Goal: Transaction & Acquisition: Purchase product/service

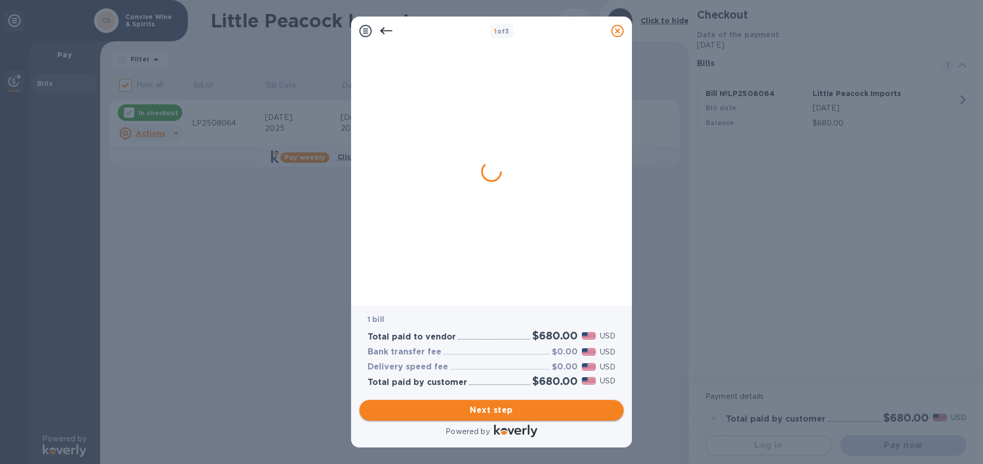
checkbox input "false"
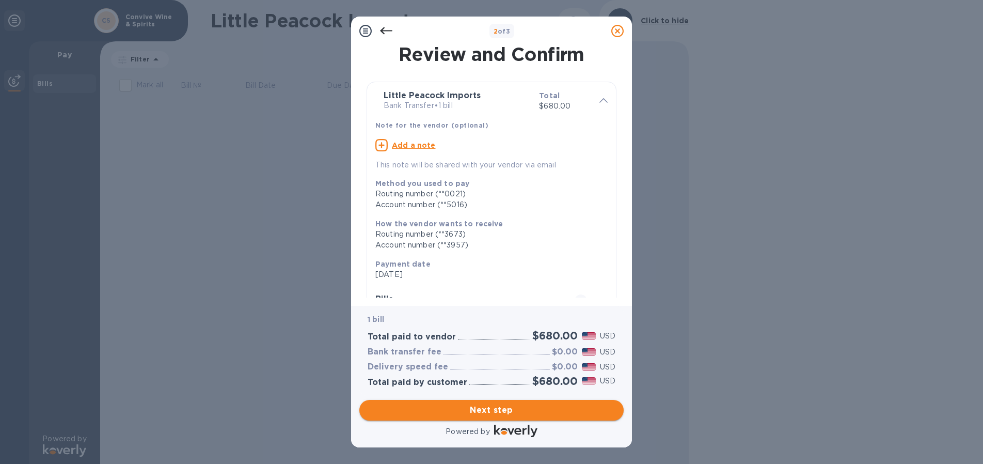
click at [521, 413] on span "Next step" at bounding box center [492, 410] width 248 height 12
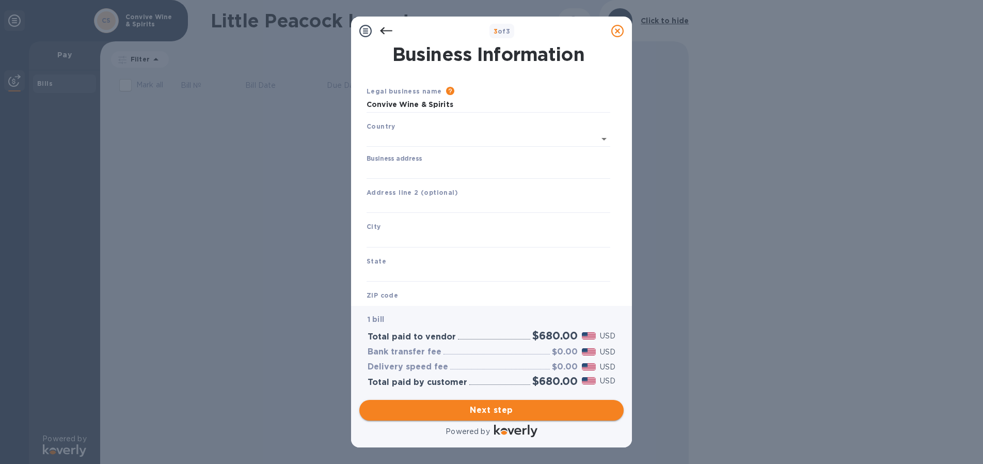
type input "[GEOGRAPHIC_DATA]"
click at [389, 167] on input "Business address" at bounding box center [488, 168] width 244 height 15
type input "[STREET_ADDRESS]"
click at [396, 233] on input "text" at bounding box center [488, 237] width 244 height 15
type input "NY"
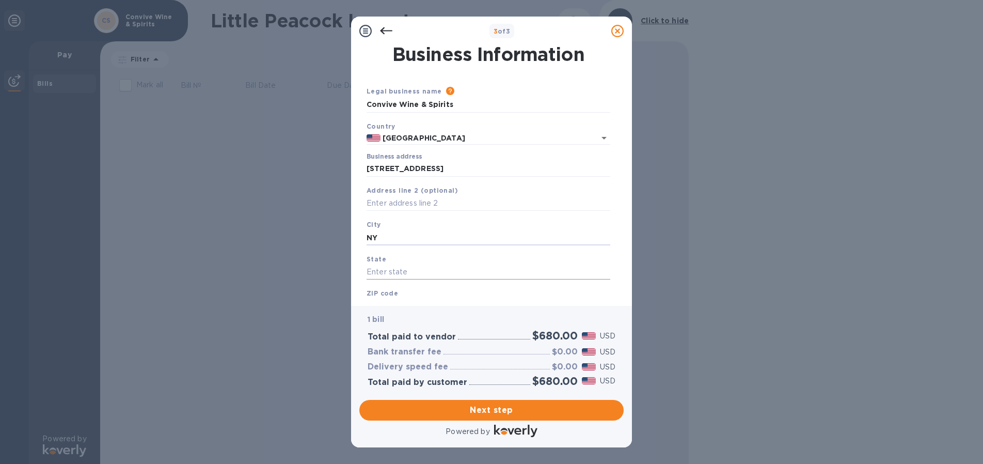
click at [397, 268] on input "text" at bounding box center [488, 271] width 244 height 15
type input "NY"
click at [418, 292] on div "ZIP code" at bounding box center [488, 300] width 252 height 35
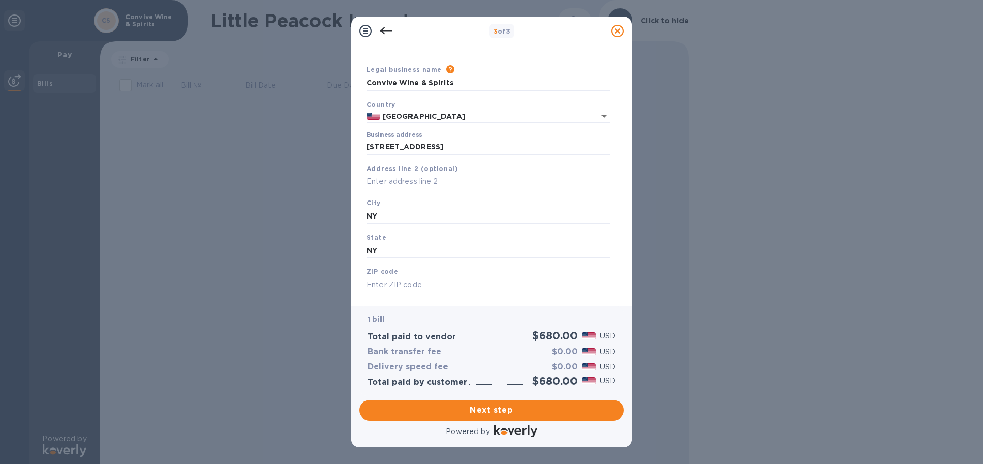
scroll to position [41, 0]
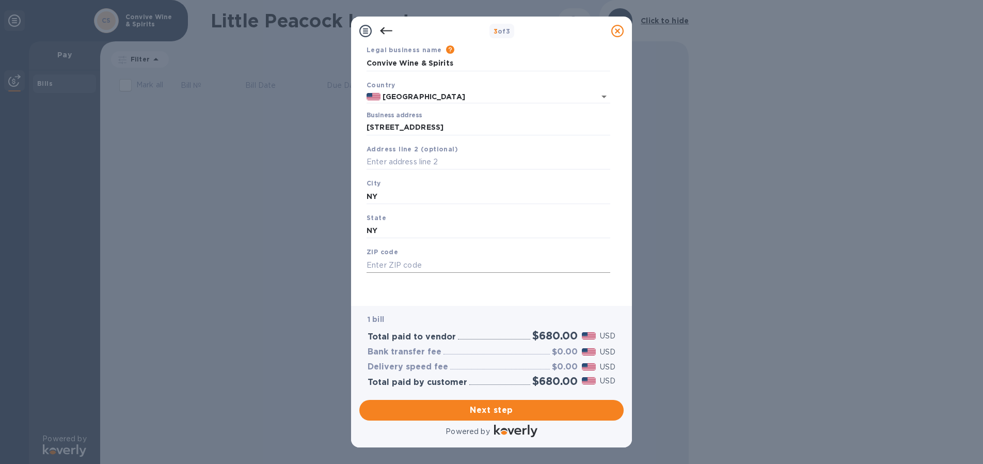
click at [441, 265] on input "text" at bounding box center [488, 264] width 244 height 15
type input "10009"
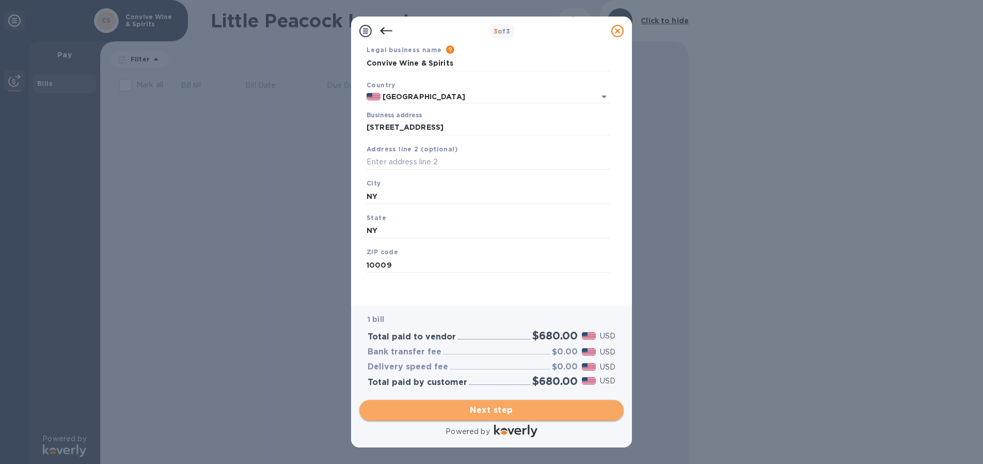
click at [523, 405] on span "Next step" at bounding box center [492, 410] width 248 height 12
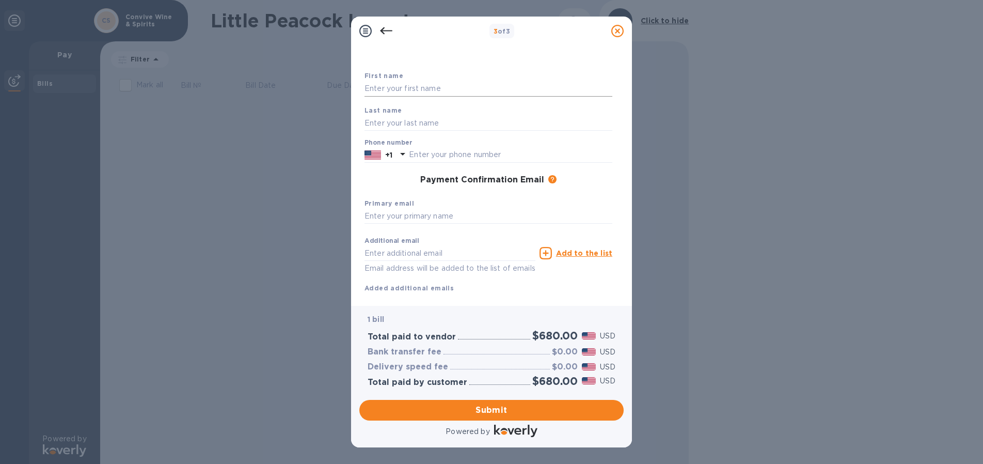
click at [397, 90] on input "text" at bounding box center [488, 88] width 248 height 15
type input "Convive"
type input "Partners"
type input "9178228784"
type input "[EMAIL_ADDRESS][DOMAIN_NAME]"
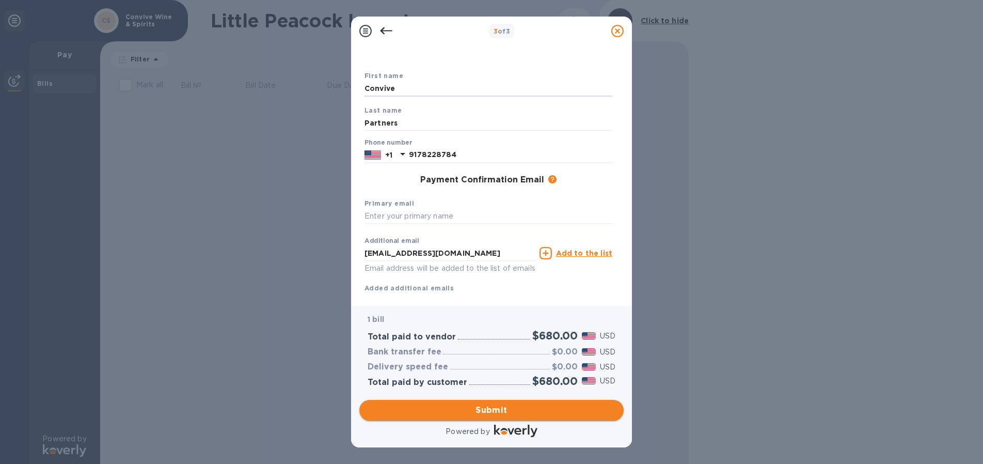
click at [491, 412] on span "Submit" at bounding box center [492, 410] width 248 height 12
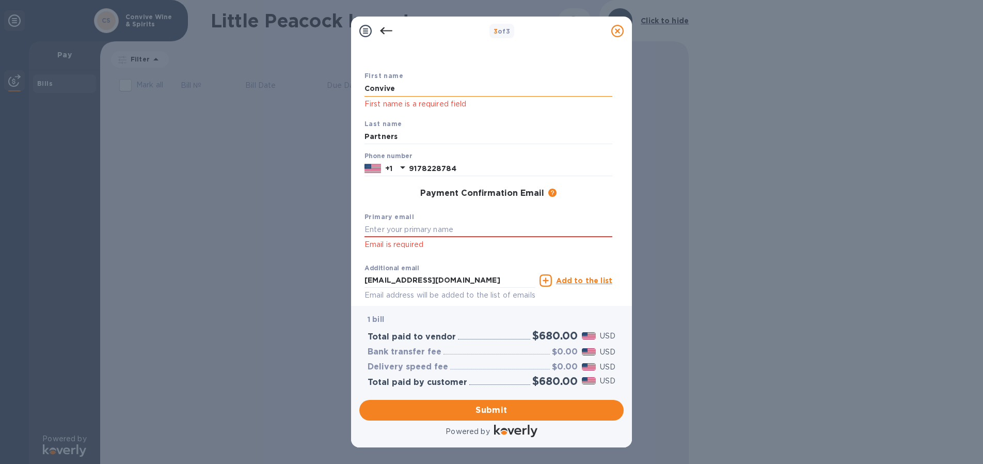
click at [396, 88] on input "Convive" at bounding box center [488, 88] width 248 height 15
drag, startPoint x: 396, startPoint y: 88, endPoint x: 312, endPoint y: 83, distance: 83.7
click at [312, 83] on div "3 of 3 Payment Contact Information First name Convive First name is a required …" at bounding box center [491, 232] width 983 height 464
type input "Convive"
click at [526, 119] on div "Last name Partners" at bounding box center [488, 131] width 256 height 35
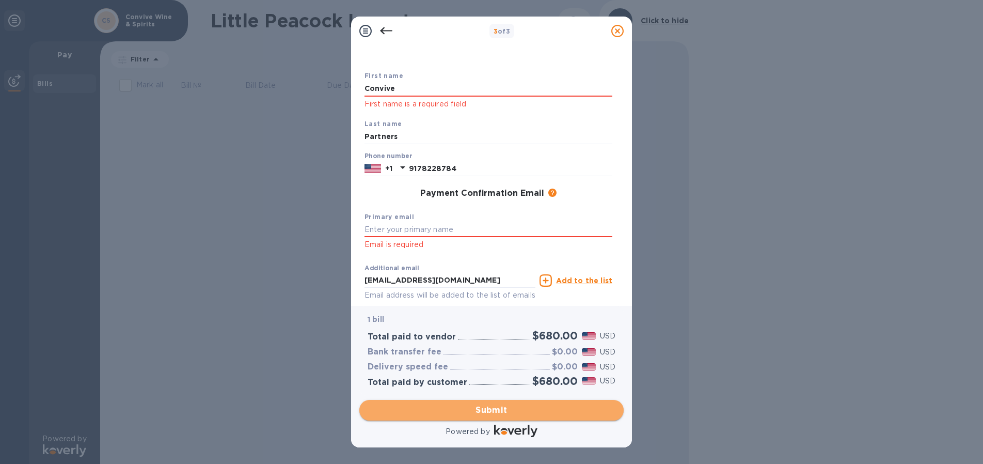
click at [507, 409] on span "Submit" at bounding box center [492, 410] width 248 height 12
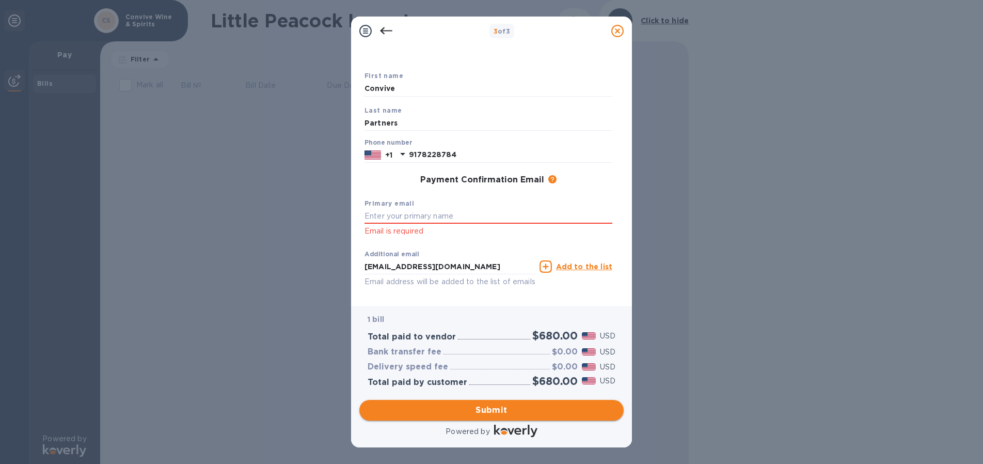
click at [509, 414] on span "Submit" at bounding box center [492, 410] width 248 height 12
click at [390, 219] on input "text" at bounding box center [488, 216] width 248 height 15
type input "[EMAIL_ADDRESS][DOMAIN_NAME]"
click at [521, 412] on span "Submit" at bounding box center [492, 410] width 248 height 12
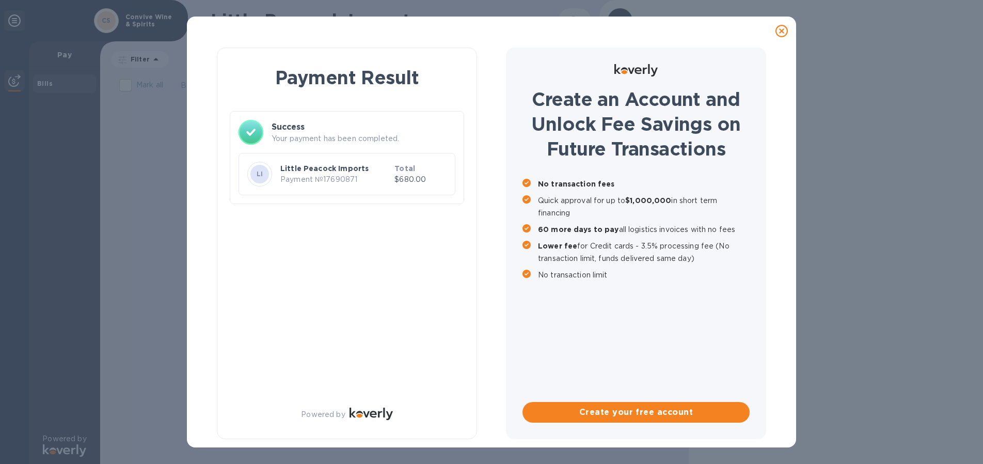
scroll to position [0, 0]
